Goal: Task Accomplishment & Management: Use online tool/utility

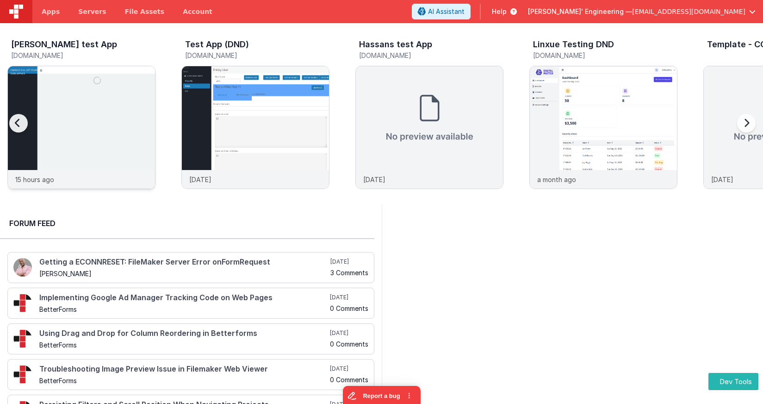
click at [65, 83] on img at bounding box center [81, 139] width 147 height 147
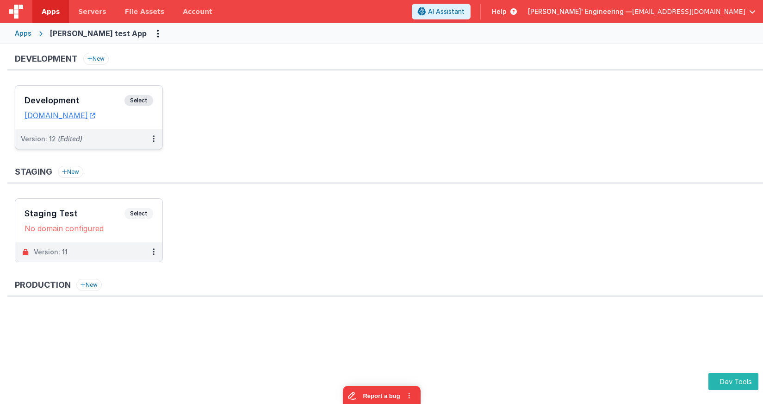
click at [150, 102] on span "Select" at bounding box center [139, 100] width 29 height 11
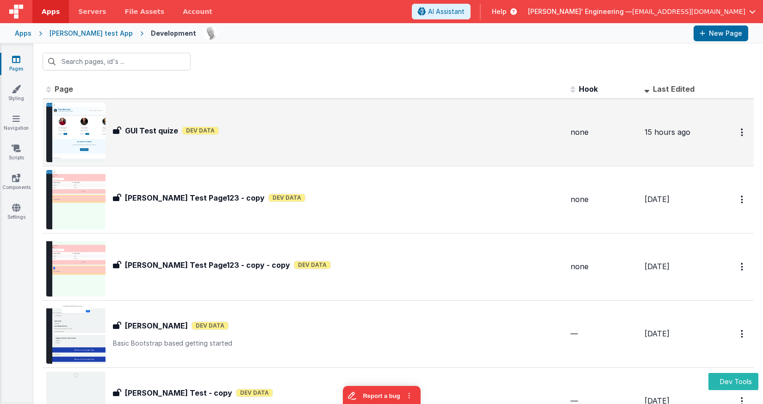
click at [156, 134] on h3 "GUI Test quize" at bounding box center [151, 130] width 53 height 11
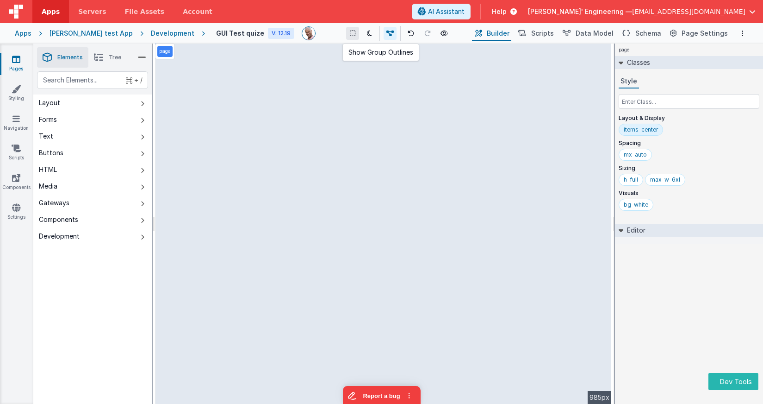
click at [350, 31] on icon at bounding box center [353, 33] width 6 height 6
click at [350, 36] on icon at bounding box center [353, 33] width 6 height 6
click at [300, 71] on div "page --> 985px" at bounding box center [384, 224] width 456 height 360
click at [160, 33] on div "Development" at bounding box center [173, 33] width 44 height 9
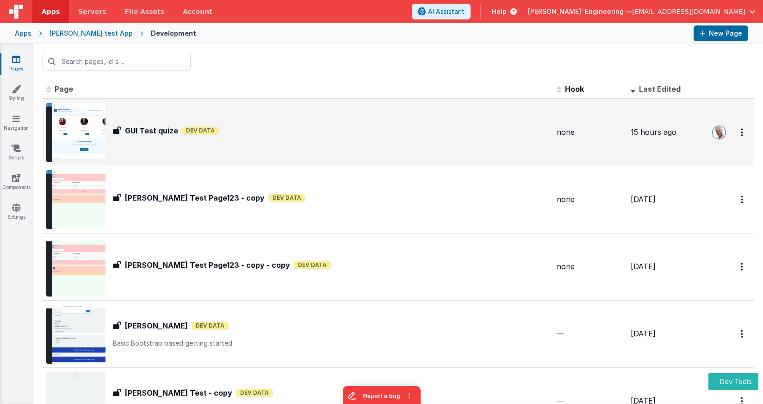
click at [177, 138] on div "GUI Test quize GUI Test quize Dev Data" at bounding box center [331, 132] width 437 height 15
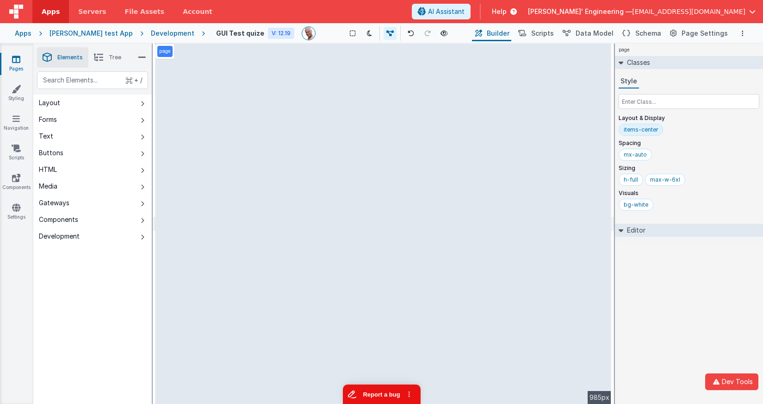
click at [391, 393] on button "Report a bug" at bounding box center [382, 393] width 78 height 19
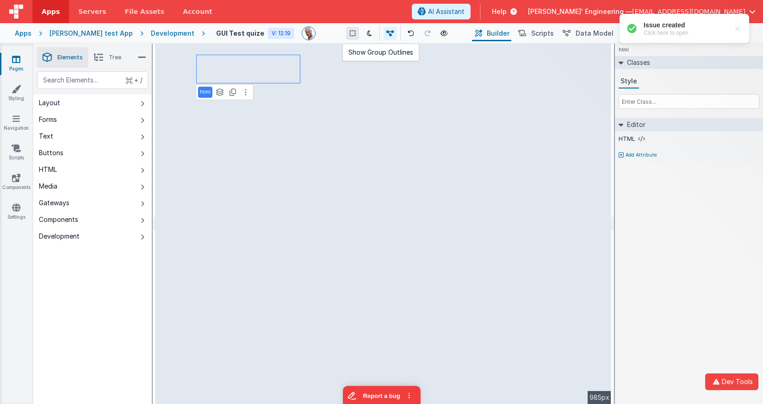
click at [350, 34] on icon at bounding box center [353, 33] width 6 height 6
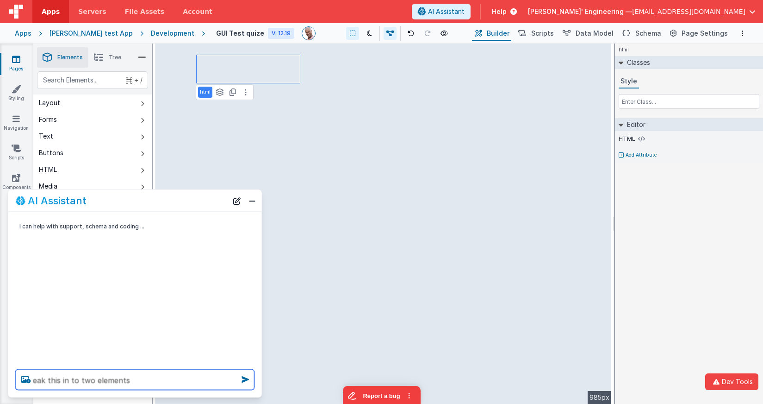
type textarea "eak this in to two elements"
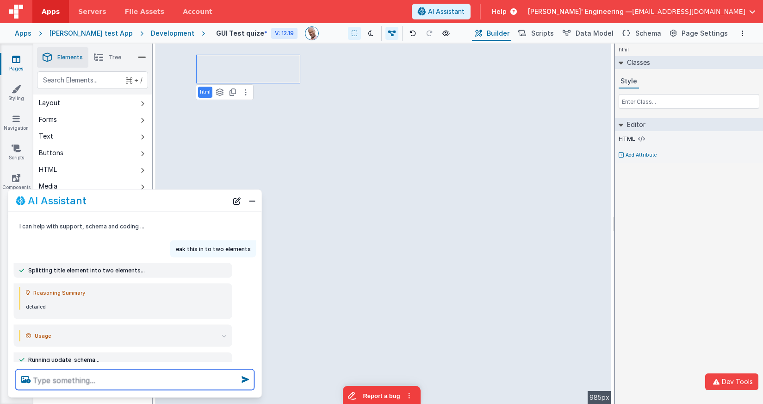
scroll to position [23, 0]
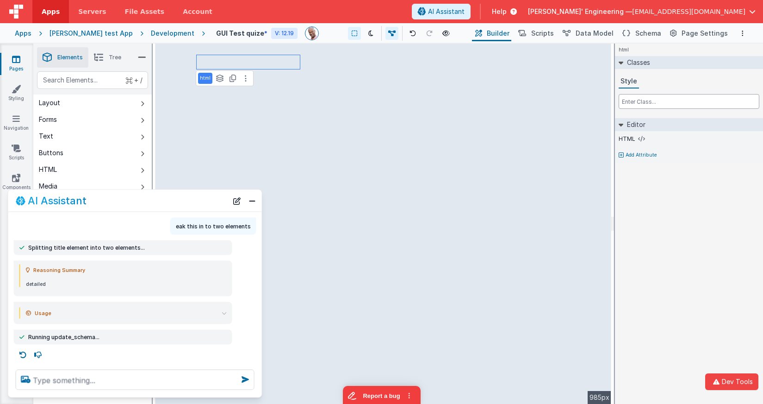
click at [693, 102] on input "text" at bounding box center [689, 101] width 141 height 15
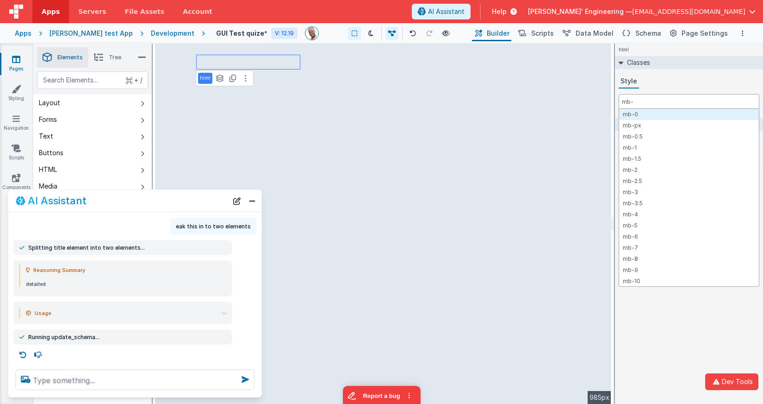
type input "mb-0"
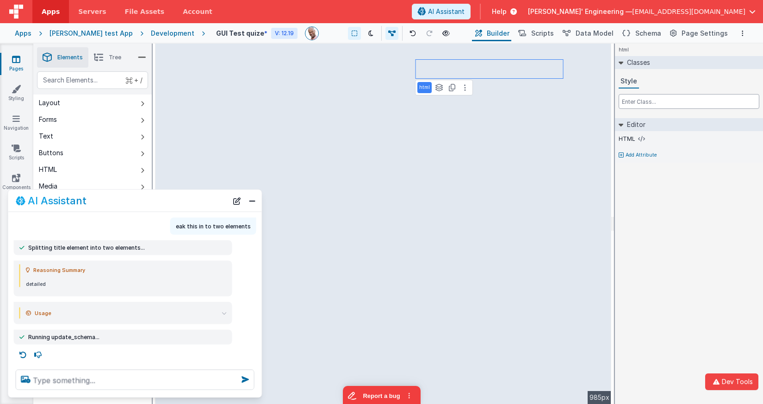
click at [631, 100] on input "text" at bounding box center [689, 101] width 141 height 15
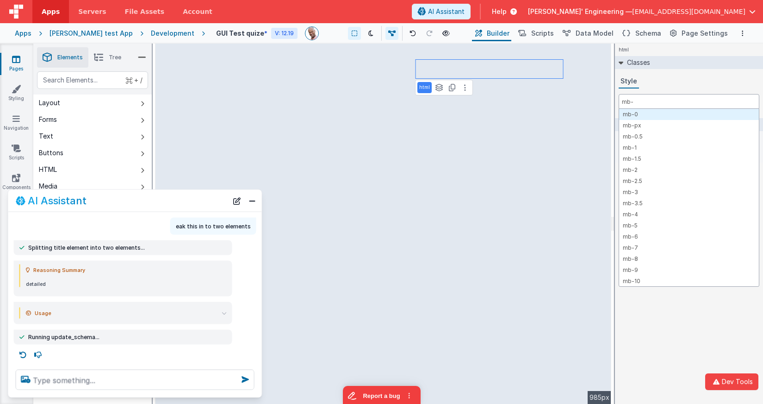
type input "mb-0"
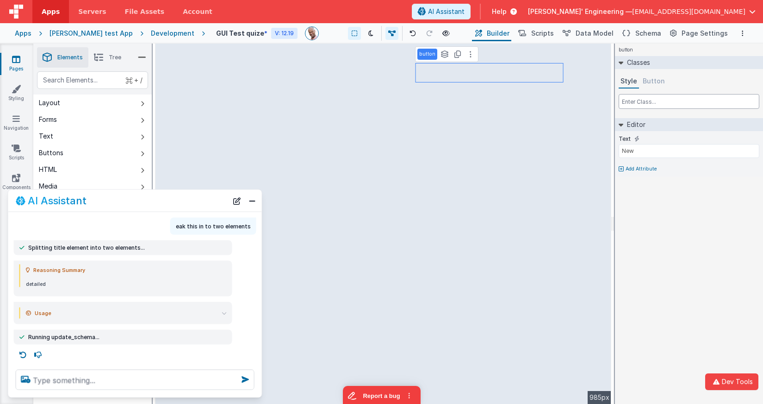
click at [631, 105] on input "text" at bounding box center [689, 101] width 141 height 15
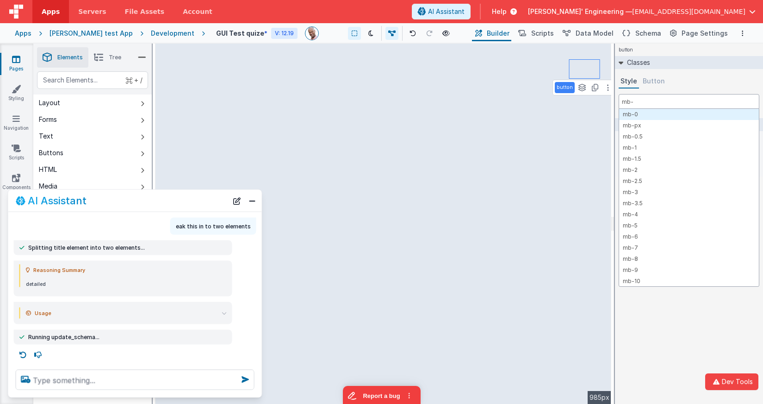
type input "mb-0"
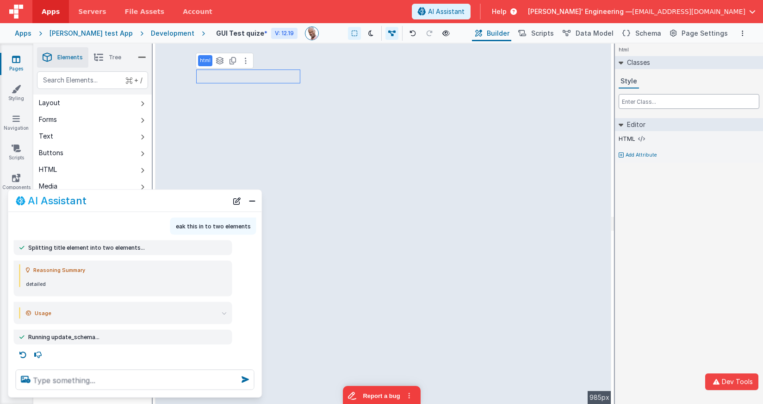
click at [691, 103] on input "text" at bounding box center [689, 101] width 141 height 15
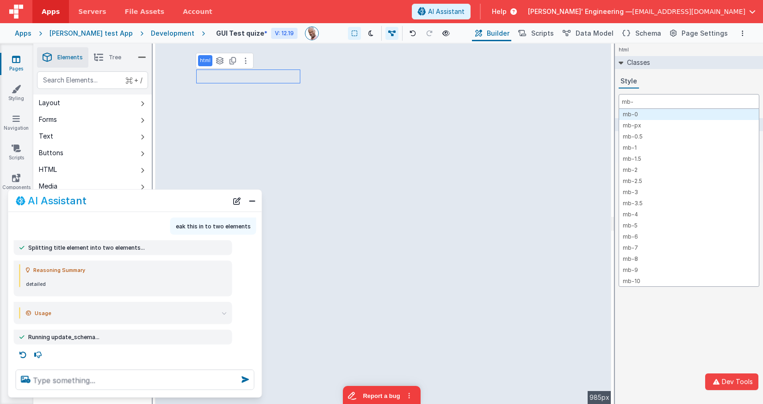
type input "mb-0"
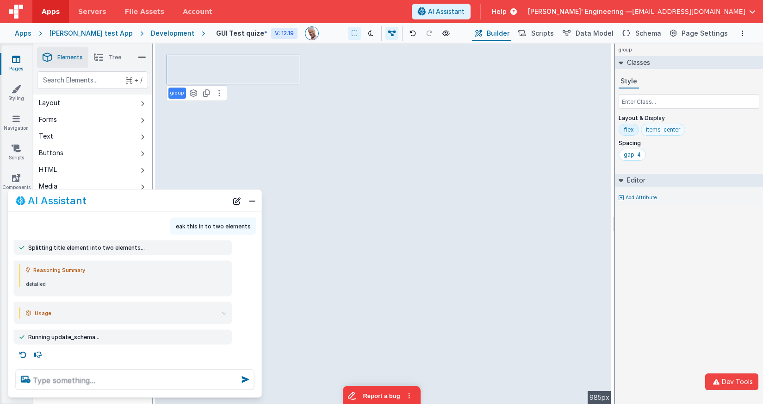
click at [667, 128] on div "items-center" at bounding box center [663, 129] width 34 height 7
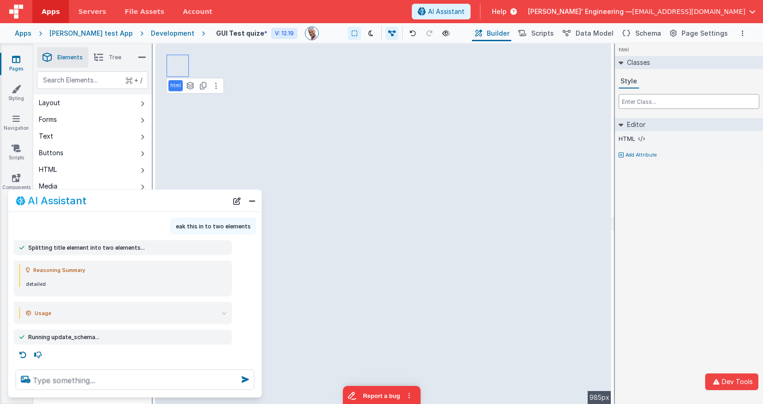
click at [652, 100] on input "text" at bounding box center [689, 101] width 141 height 15
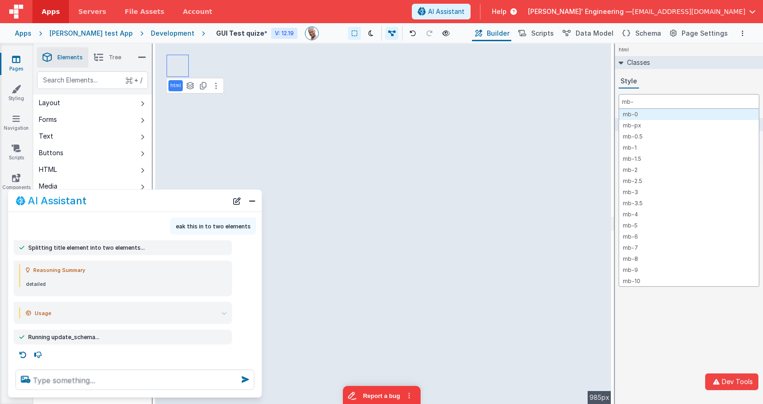
type input "mb-0"
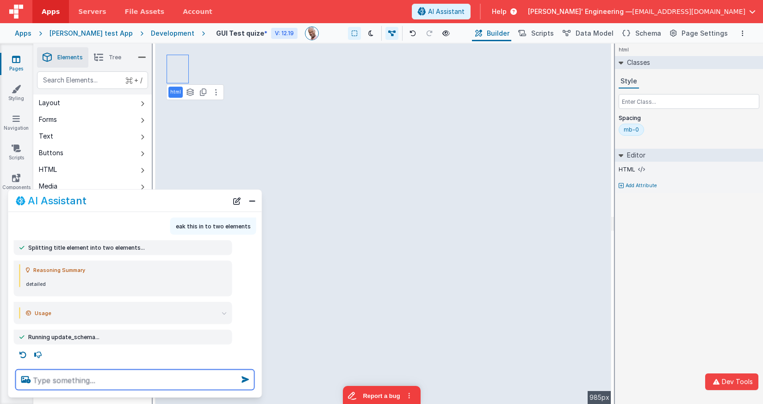
click at [91, 380] on textarea at bounding box center [135, 379] width 239 height 20
type textarea "debugp"
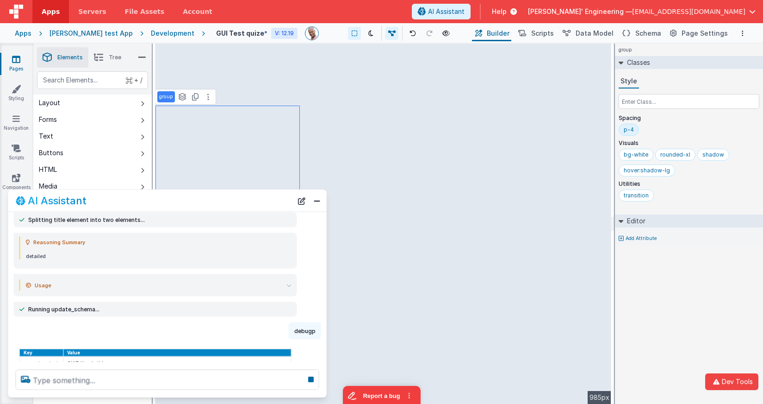
scroll to position [62, 0]
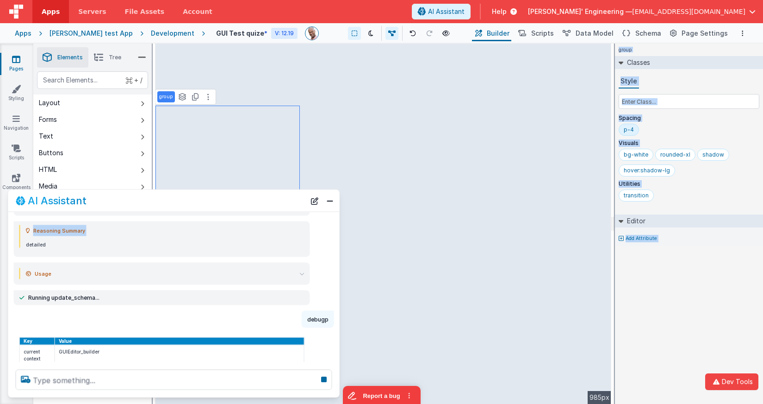
drag, startPoint x: 258, startPoint y: 237, endPoint x: 335, endPoint y: 230, distance: 77.7
click at [335, 230] on div "Reasoning Summary detailed" at bounding box center [173, 239] width 331 height 36
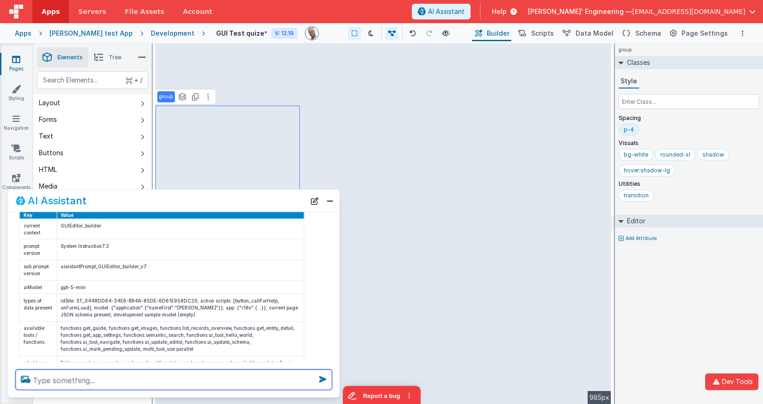
scroll to position [186, 0]
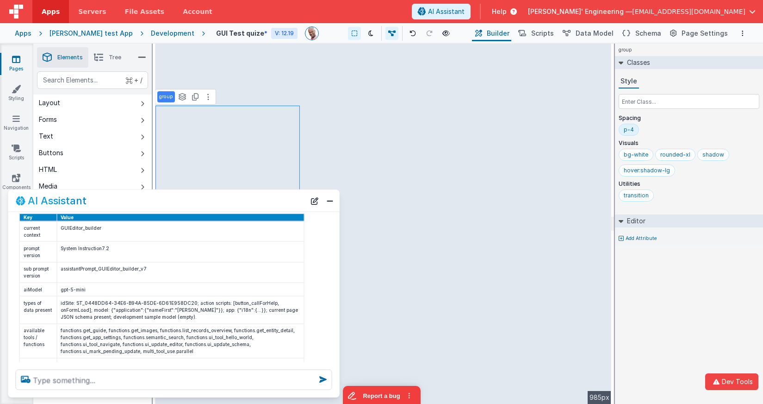
click at [11, 308] on div "Key Value current context GUIEditor_builder prompt version System Instruction7.…" at bounding box center [173, 296] width 331 height 173
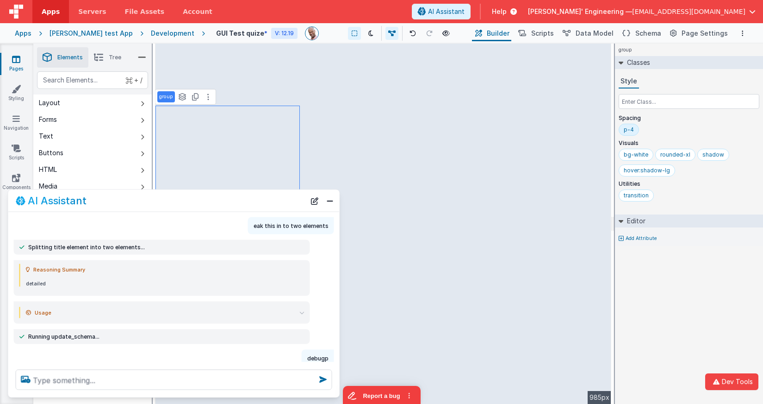
scroll to position [24, 0]
click at [301, 280] on p "detailed" at bounding box center [165, 283] width 279 height 6
click at [300, 280] on p "detailed" at bounding box center [165, 283] width 279 height 6
click at [300, 310] on icon at bounding box center [302, 311] width 5 height 5
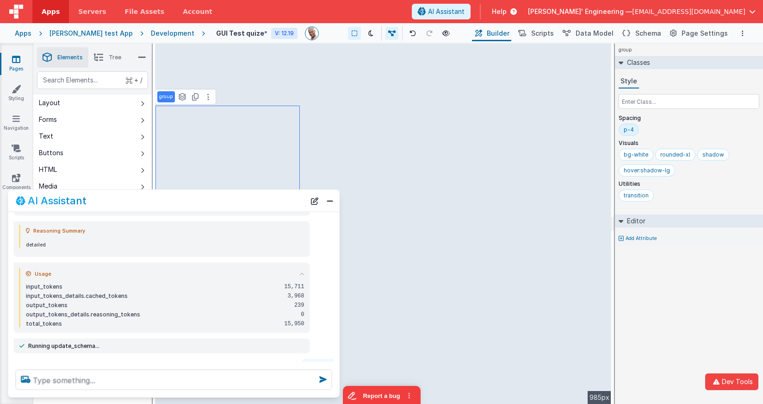
scroll to position [63, 0]
click at [300, 271] on icon at bounding box center [302, 272] width 5 height 5
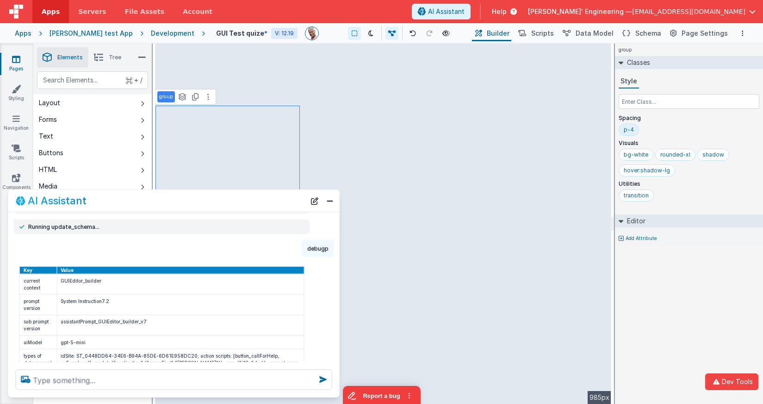
scroll to position [323, 0]
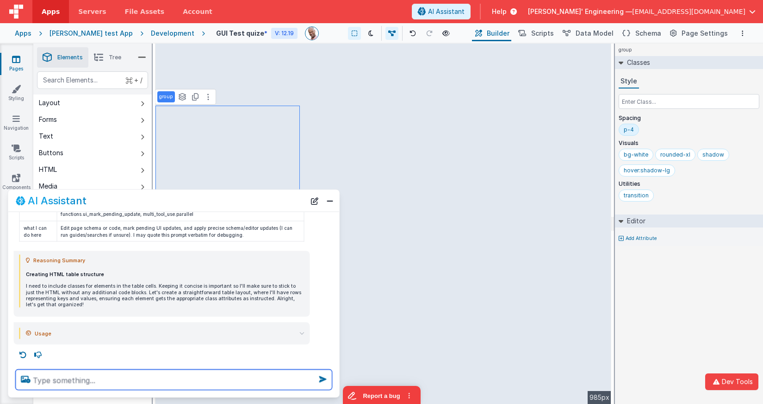
click at [273, 378] on textarea at bounding box center [174, 379] width 317 height 20
click at [266, 374] on textarea at bounding box center [174, 379] width 317 height 20
type textarea "ad mb-0 to elements, all because some core css adds mpadding wrongly"
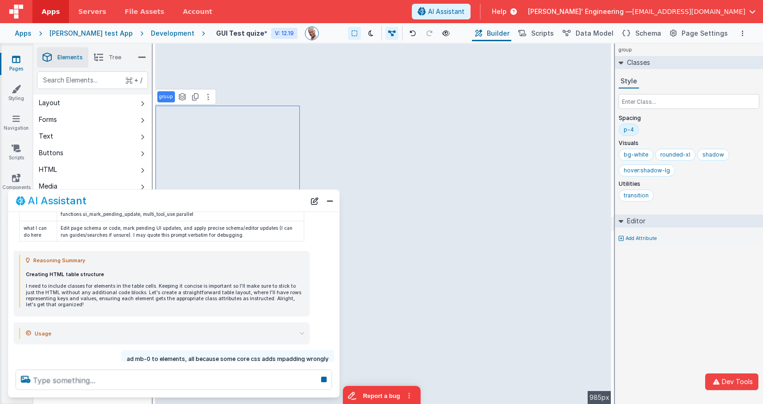
scroll to position [350, 0]
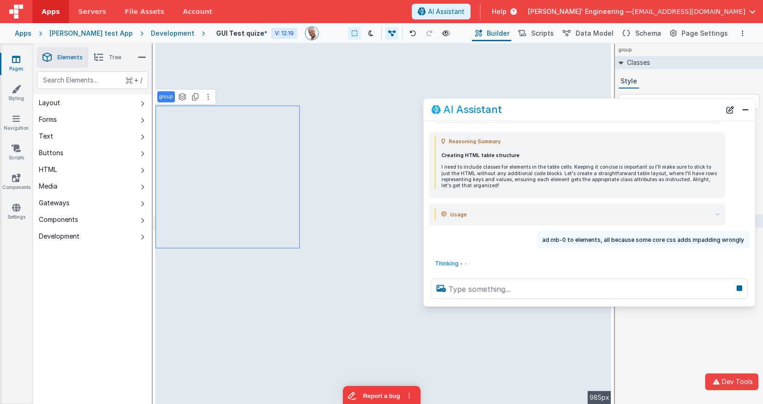
drag, startPoint x: 173, startPoint y: 202, endPoint x: 588, endPoint y: 111, distance: 425.6
click at [588, 111] on div "AI Assistant" at bounding box center [576, 109] width 290 height 11
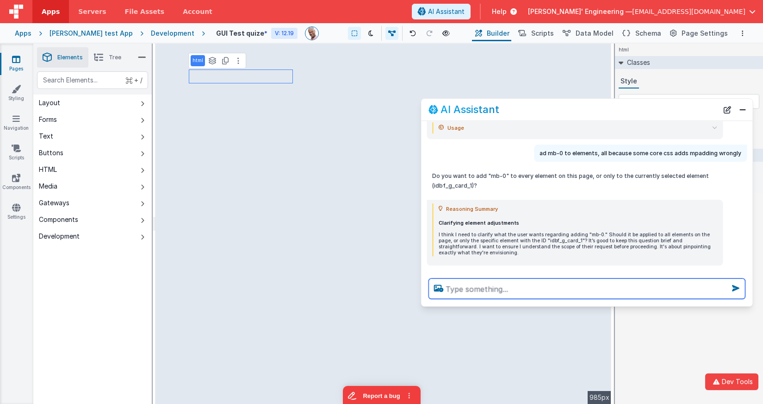
scroll to position [438, 0]
click at [571, 293] on textarea at bounding box center [587, 288] width 317 height 20
type textarea "toa ll elements"
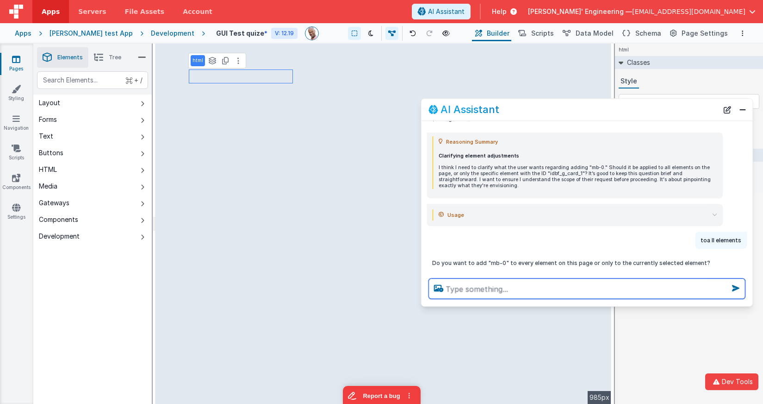
scroll to position [626, 0]
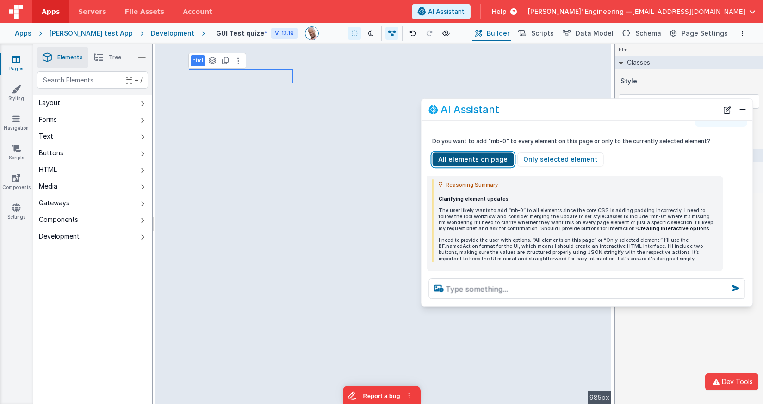
click at [491, 162] on button "All elements on page" at bounding box center [472, 159] width 81 height 14
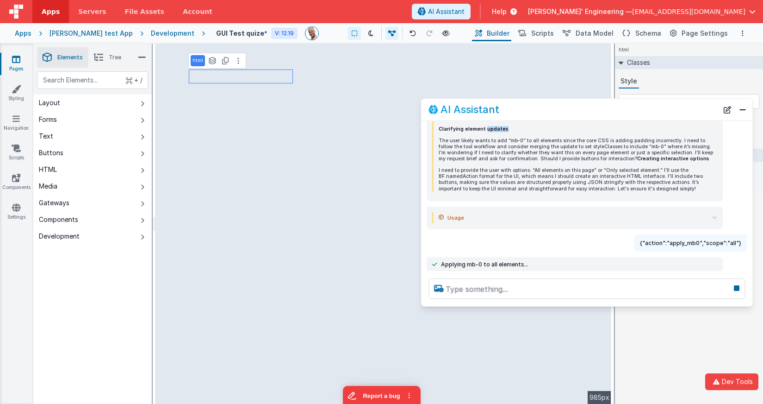
scroll to position [697, 0]
click at [537, 263] on div "Applying mb-0 to all elements..." at bounding box center [574, 263] width 285 height 7
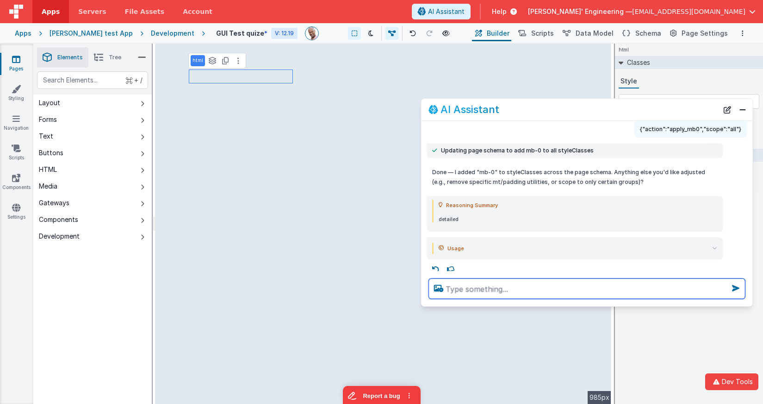
scroll to position [816, 0]
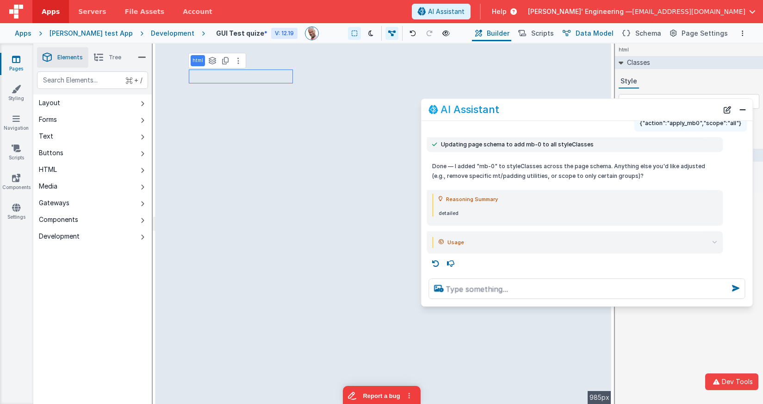
click at [609, 33] on span "Data Model" at bounding box center [595, 33] width 38 height 9
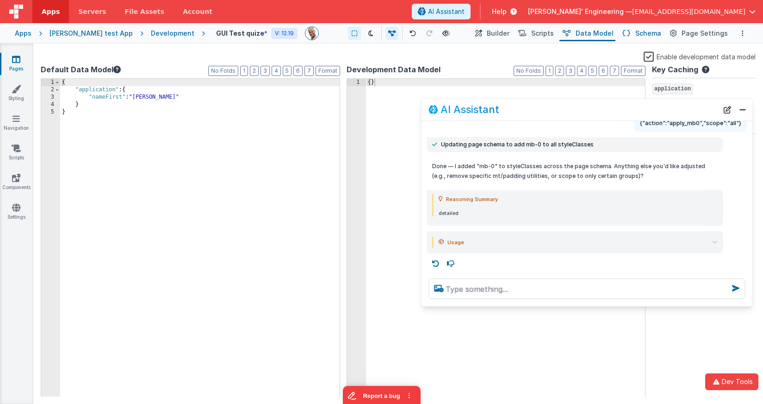
click at [647, 35] on span "Schema" at bounding box center [649, 33] width 26 height 9
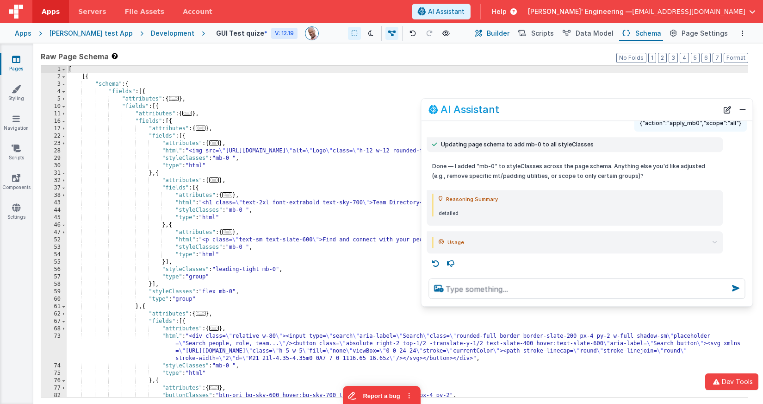
click at [501, 40] on button "Builder" at bounding box center [491, 33] width 39 height 16
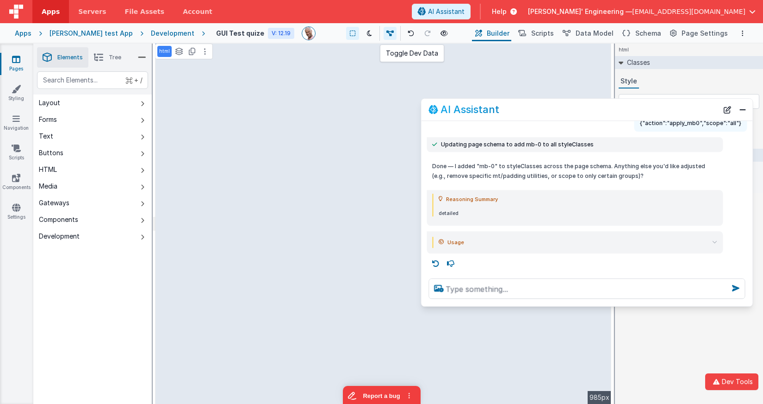
click at [387, 33] on icon at bounding box center [390, 33] width 7 height 6
click at [388, 34] on icon at bounding box center [391, 33] width 7 height 6
click at [350, 33] on button at bounding box center [354, 33] width 13 height 13
click at [398, 31] on div "Show Group Outlines Toggle Dark Mode Toggle Dev Data Preview Page cmd + b" at bounding box center [398, 33] width 144 height 15
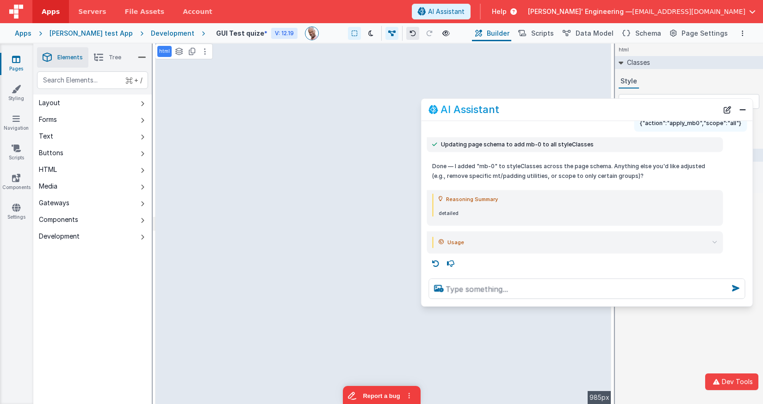
click at [406, 31] on button at bounding box center [412, 33] width 13 height 13
click at [410, 31] on icon at bounding box center [413, 33] width 6 height 6
click at [746, 104] on button "Close" at bounding box center [743, 109] width 12 height 13
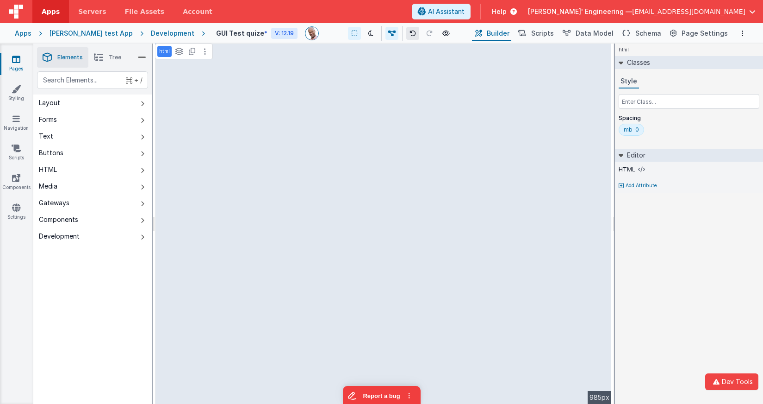
click at [410, 36] on icon at bounding box center [413, 33] width 6 height 6
